Goal: Task Accomplishment & Management: Complete application form

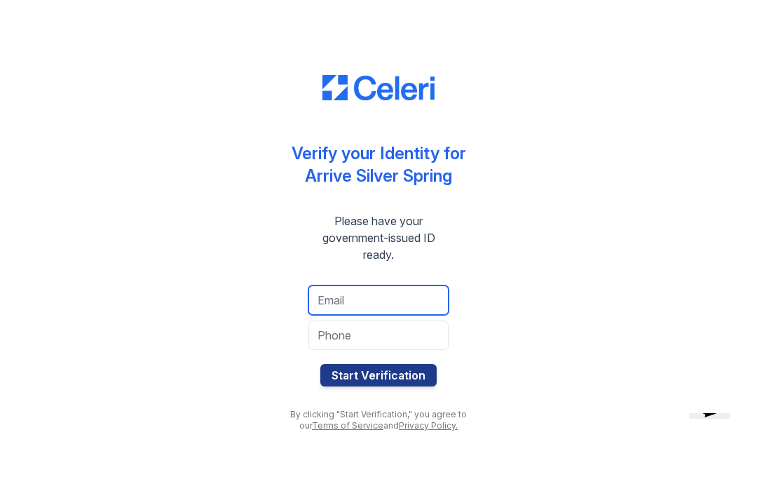
click at [340, 297] on input "email" at bounding box center [379, 299] width 140 height 29
type input "cheri.hart@usa.net"
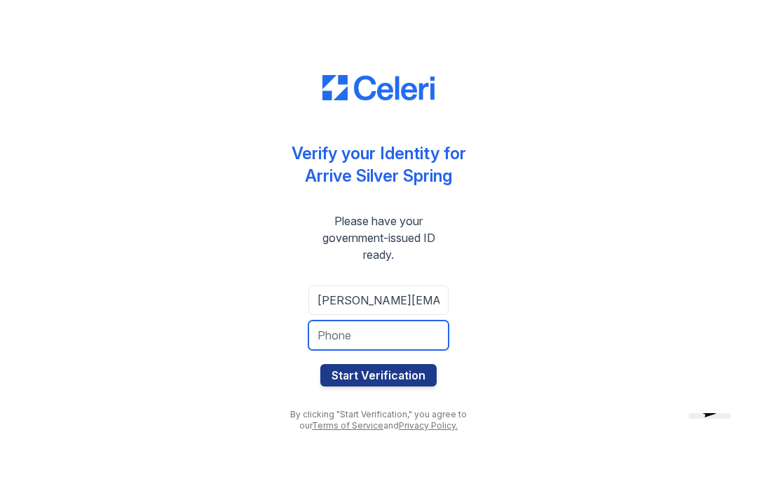
click at [355, 328] on input "tel" at bounding box center [379, 334] width 140 height 29
type input "781-883-4278"
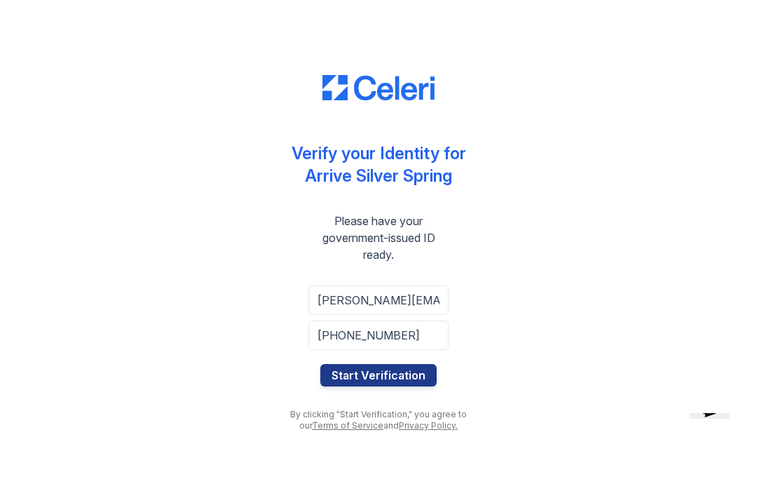
click at [393, 373] on button "Start Verification" at bounding box center [378, 375] width 116 height 22
